Goal: Use online tool/utility

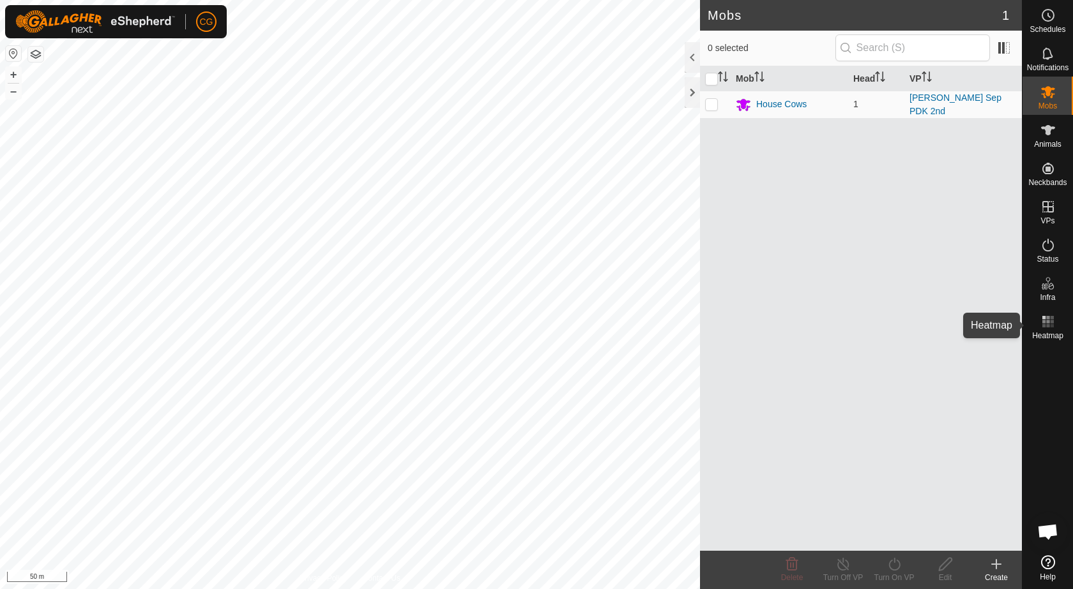
click at [1053, 333] on span "Heatmap" at bounding box center [1047, 336] width 31 height 8
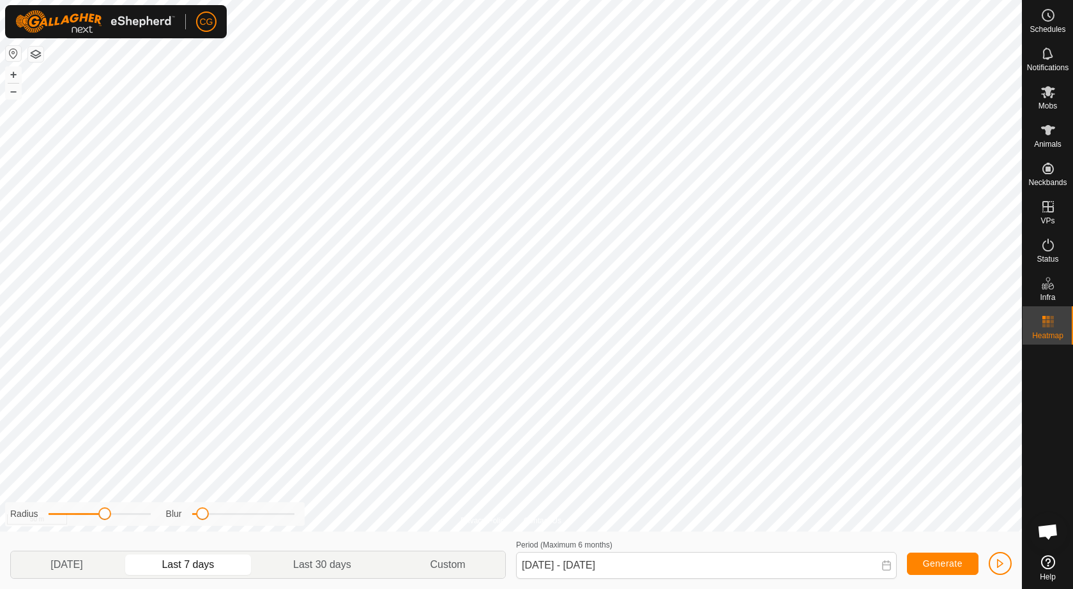
click at [887, 566] on icon at bounding box center [886, 566] width 10 height 10
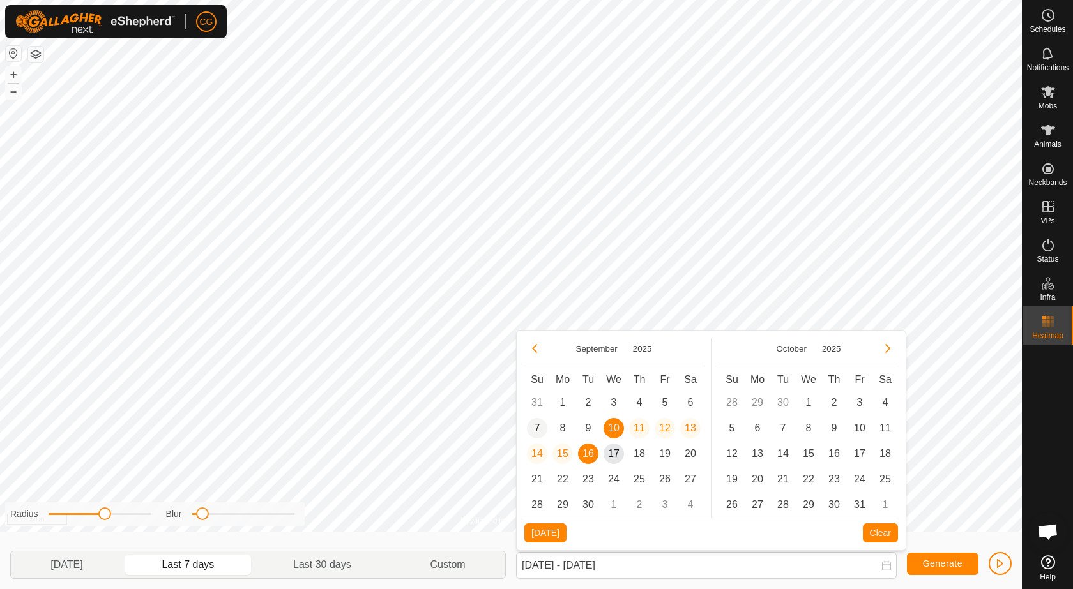
click at [534, 426] on span "7" at bounding box center [537, 428] width 20 height 20
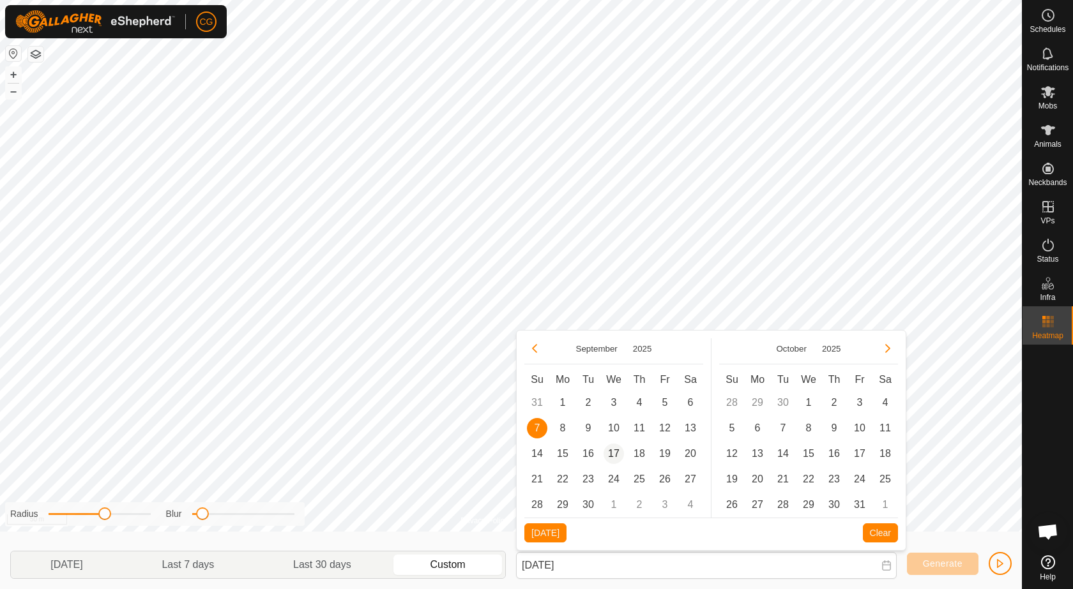
click at [617, 453] on span "17" at bounding box center [613, 454] width 20 height 20
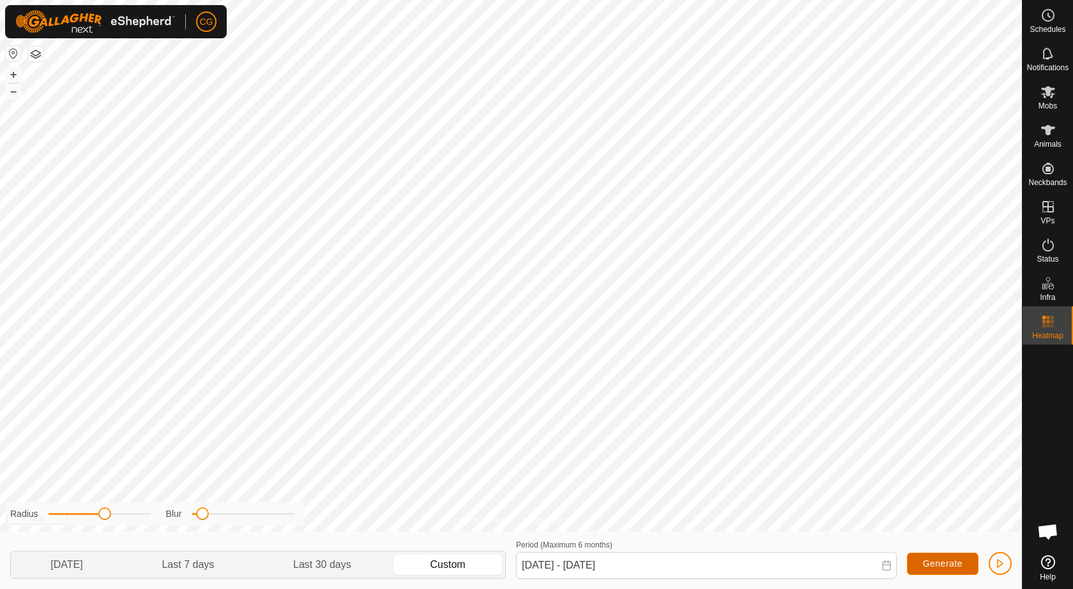
click at [926, 566] on span "Generate" at bounding box center [943, 564] width 40 height 10
drag, startPoint x: 202, startPoint y: 515, endPoint x: 252, endPoint y: 511, distance: 50.0
click at [252, 511] on span at bounding box center [251, 514] width 13 height 13
drag, startPoint x: 107, startPoint y: 515, endPoint x: 118, endPoint y: 515, distance: 10.9
click at [118, 515] on span at bounding box center [116, 514] width 13 height 13
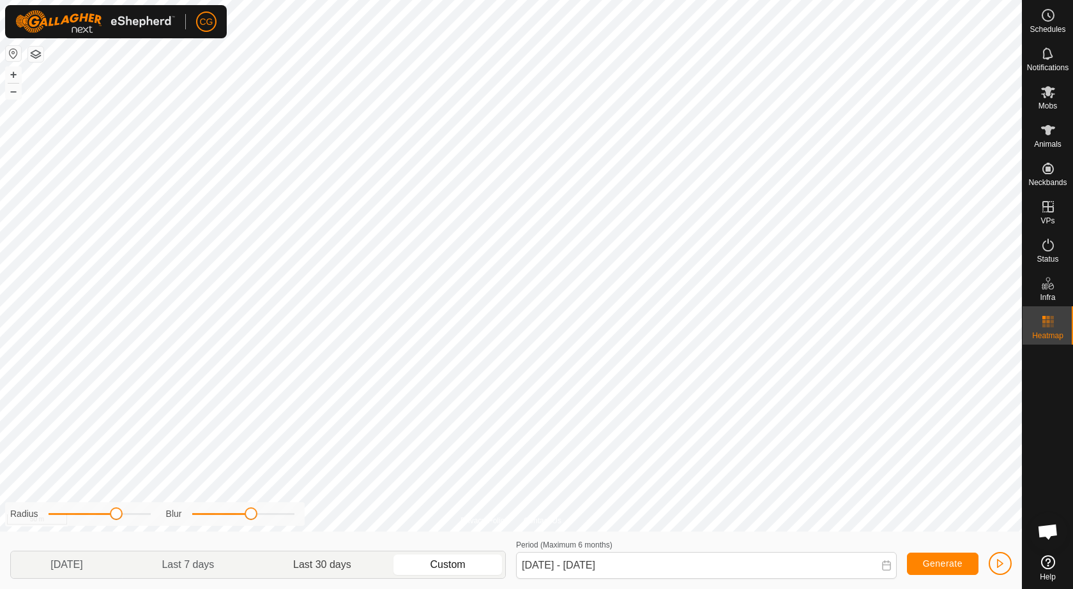
click at [332, 565] on p-togglebutton "Last 30 days" at bounding box center [322, 565] width 137 height 27
type input "[DATE] - [DATE]"
click at [927, 555] on button "Generate" at bounding box center [943, 564] width 72 height 22
